Goal: Information Seeking & Learning: Learn about a topic

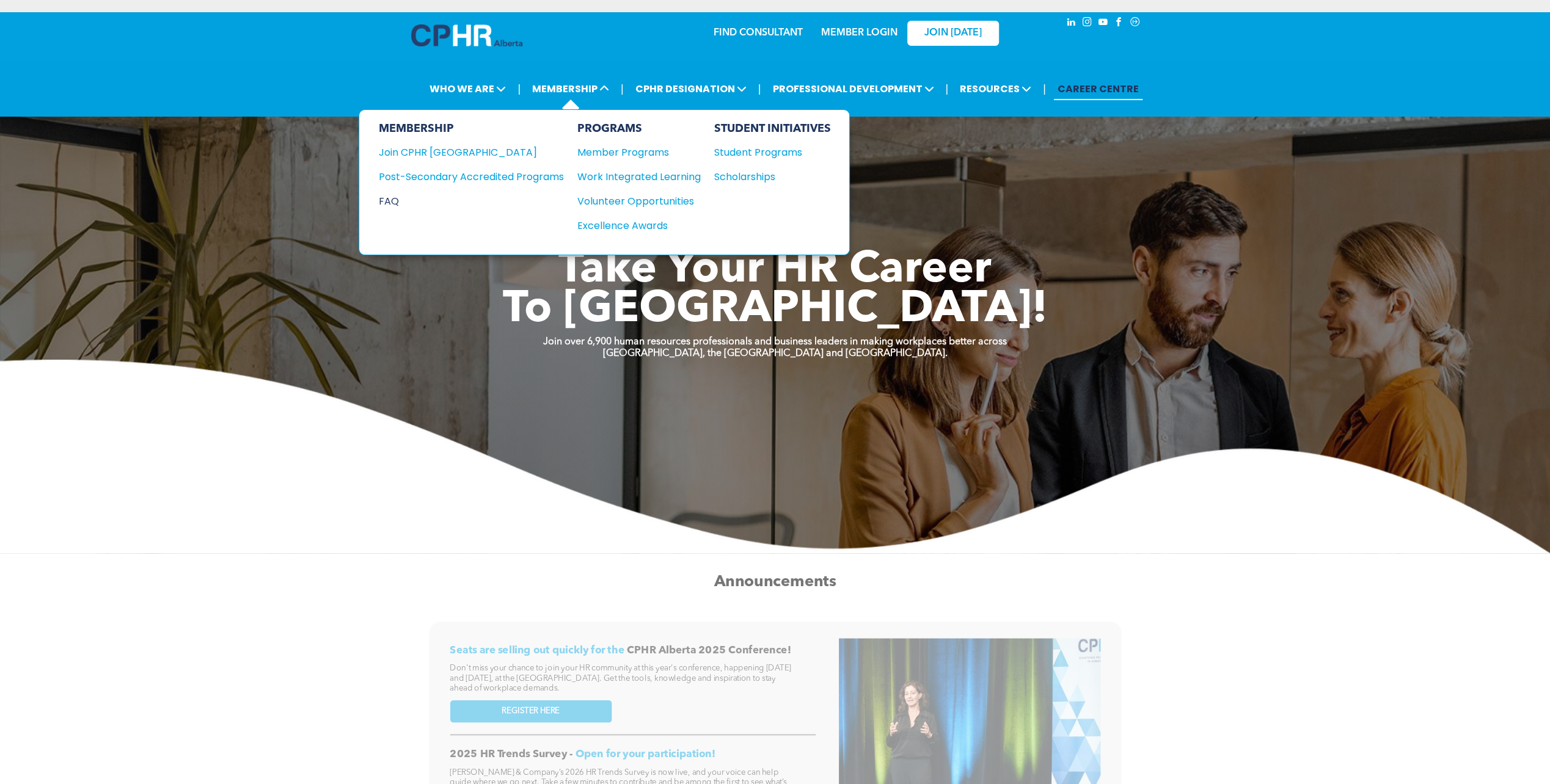
drag, startPoint x: 521, startPoint y: 176, endPoint x: 517, endPoint y: 195, distance: 19.4
click at [521, 176] on div "Post-Secondary Accredited Programs" at bounding box center [462, 176] width 167 height 15
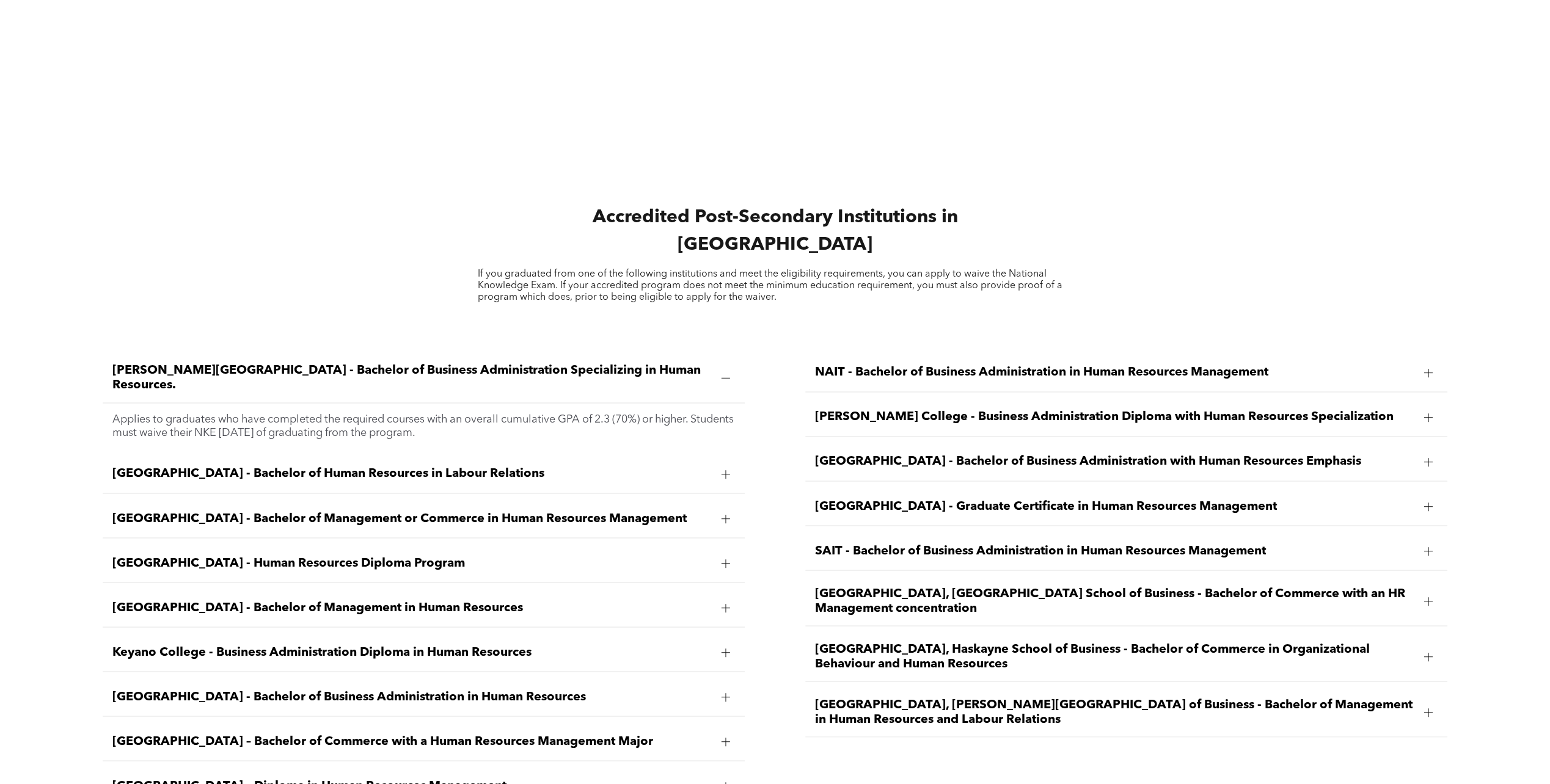
scroll to position [1954, 0]
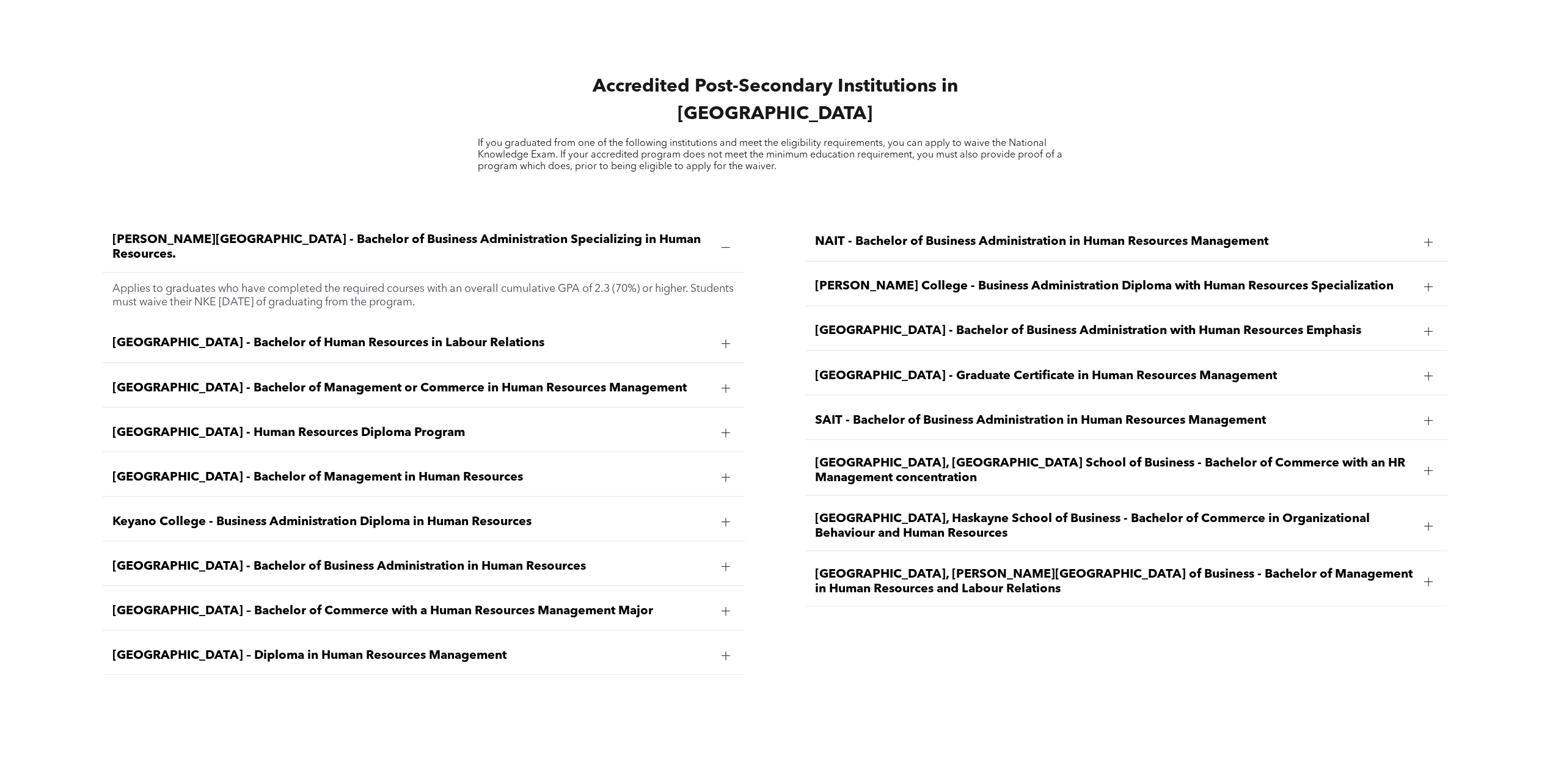
click at [426, 336] on span "[GEOGRAPHIC_DATA] - Bachelor of Human Resources in Labour Relations" at bounding box center [412, 343] width 599 height 14
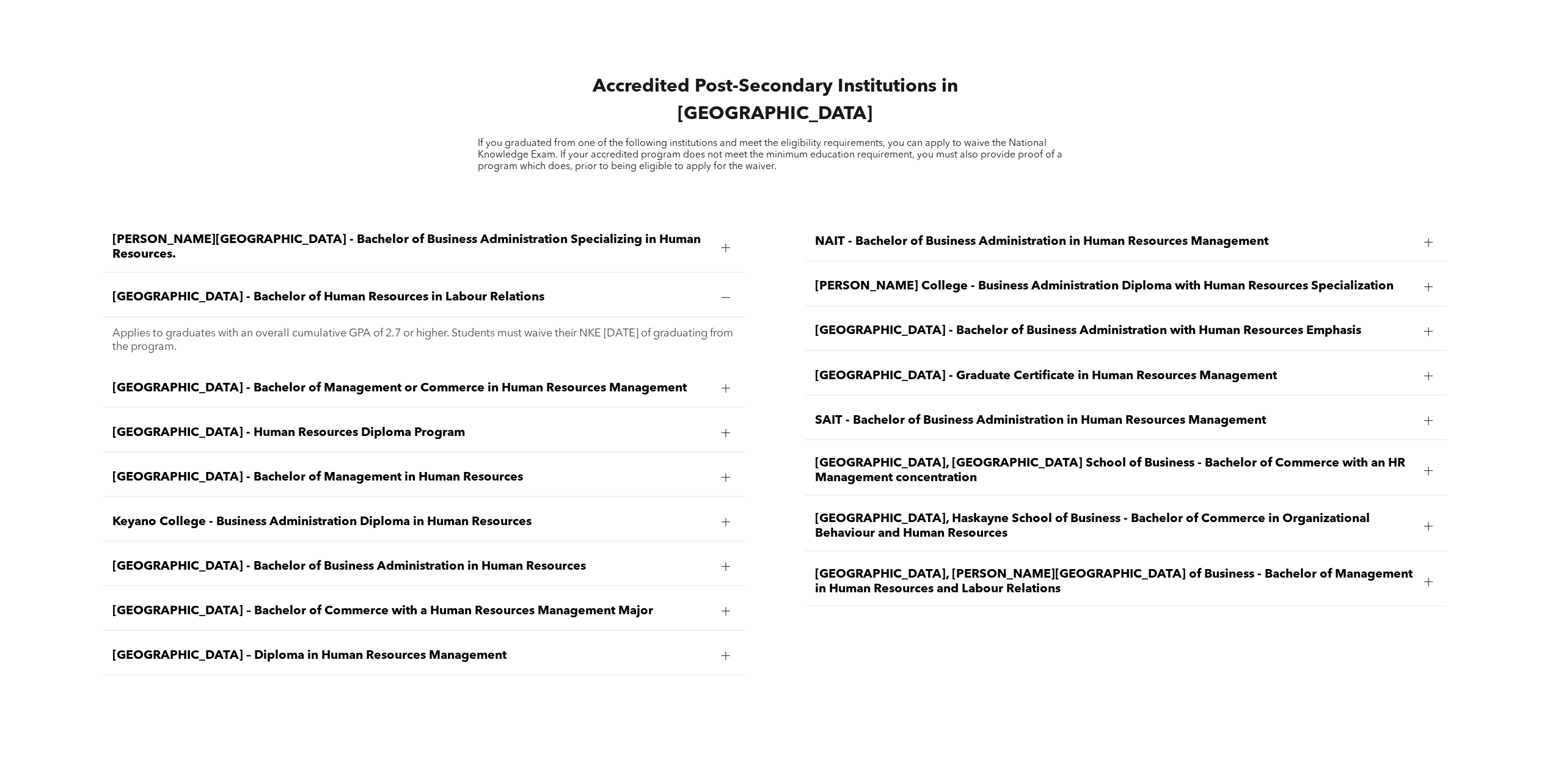
click at [512, 380] on span "[GEOGRAPHIC_DATA] - Bachelor of Management or Commerce in Human Resources Manag…" at bounding box center [412, 388] width 599 height 14
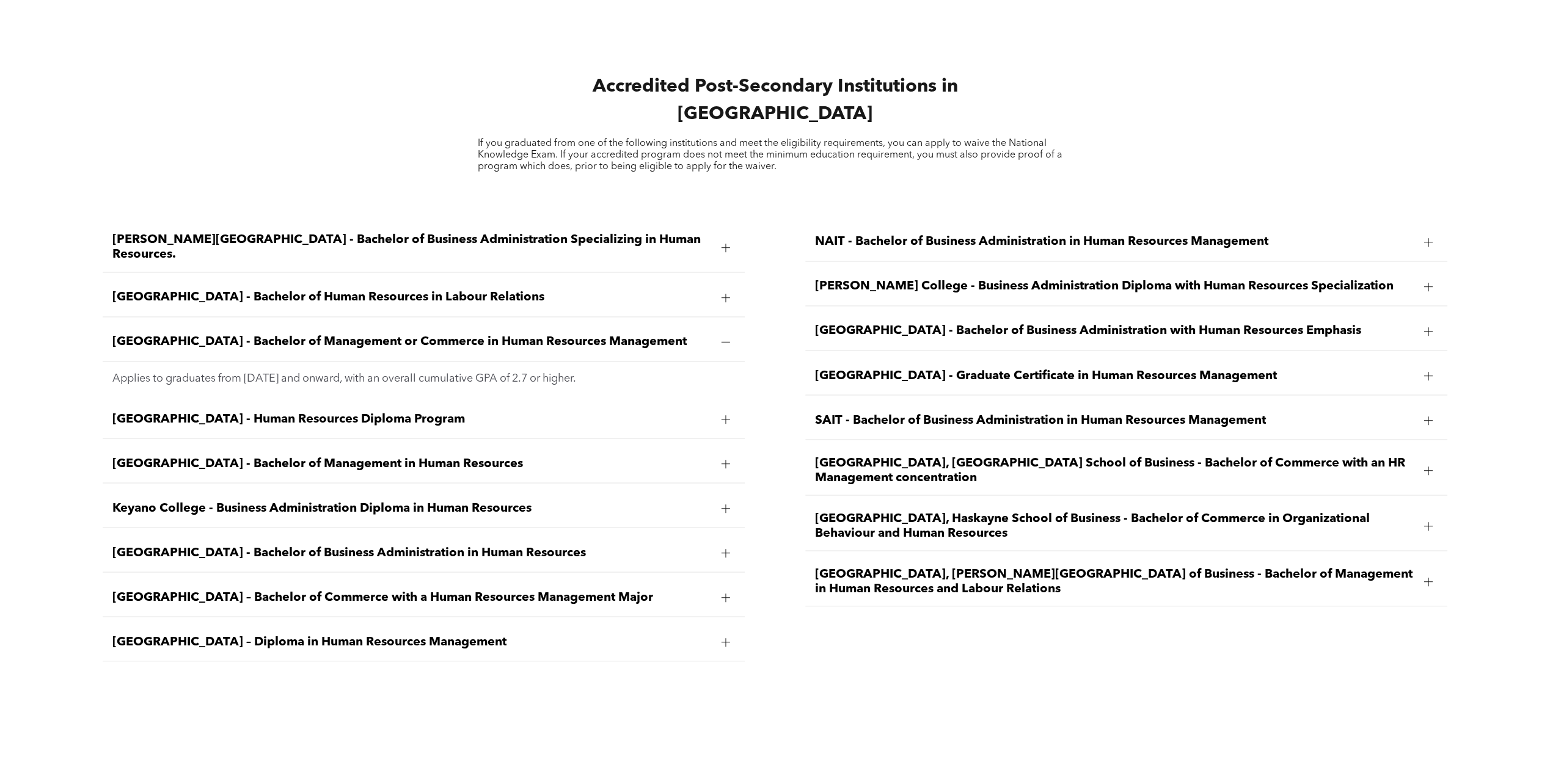
click at [862, 413] on span "SAIT - Bachelor of Business Administration in Human Resources Management" at bounding box center [1114, 420] width 599 height 14
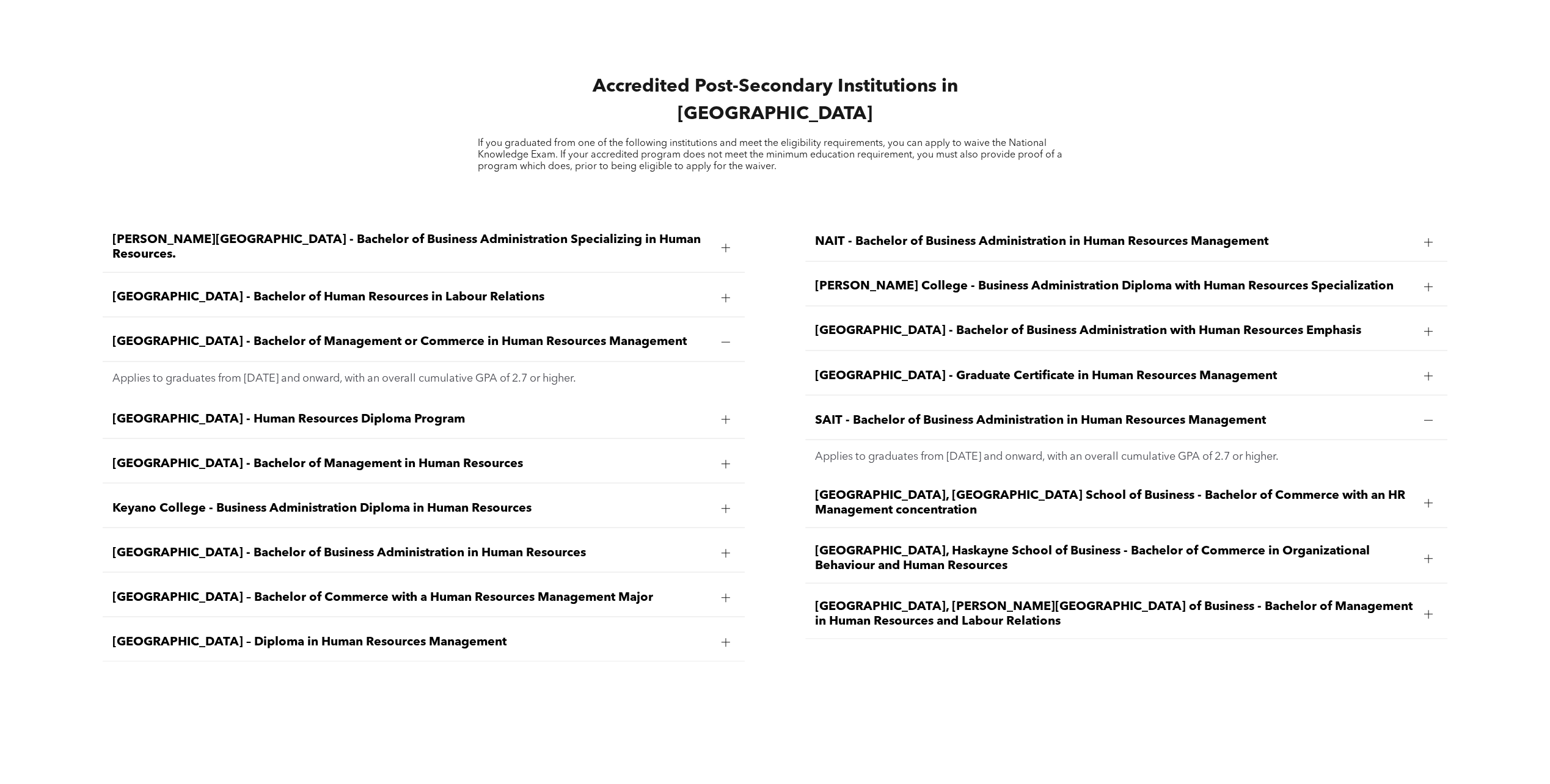
drag, startPoint x: 1309, startPoint y: 442, endPoint x: 809, endPoint y: 390, distance: 502.7
click at [809, 401] on li "SAIT - Bachelor of Business Administration in Human Resources Management Applie…" at bounding box center [1126, 437] width 642 height 71
copy li "SAIT - Bachelor of Business Administration in Human Resources Management Applie…"
